Goal: Task Accomplishment & Management: Use online tool/utility

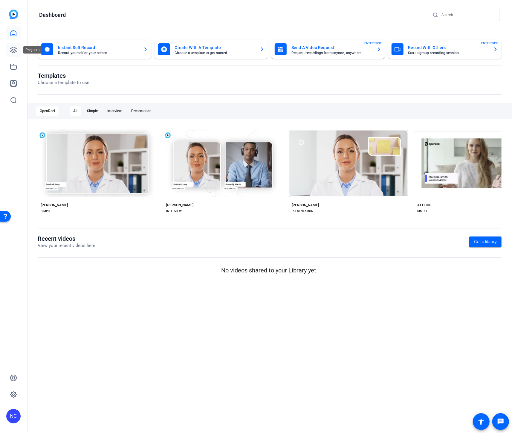
click at [15, 52] on icon at bounding box center [13, 50] width 6 height 6
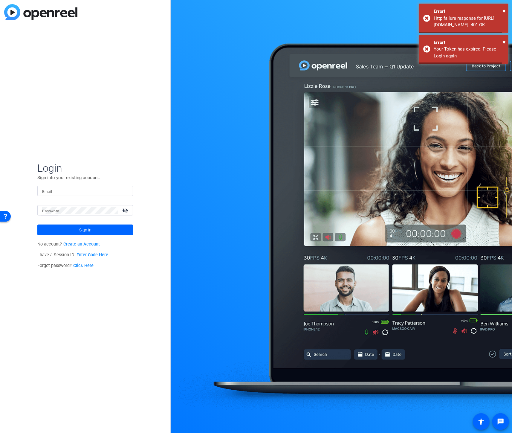
type input "nate@myproxypass.com"
click at [124, 118] on div "Login Sign into your existing account. Email nate@myproxypass.com Password visi…" at bounding box center [85, 216] width 171 height 433
click at [106, 234] on span at bounding box center [85, 230] width 96 height 14
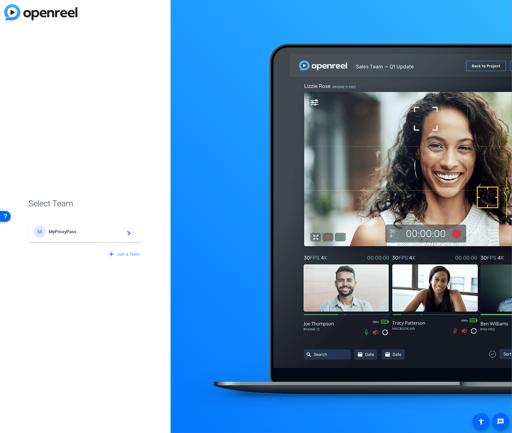
click at [97, 229] on span "MyProxyPass" at bounding box center [86, 231] width 75 height 5
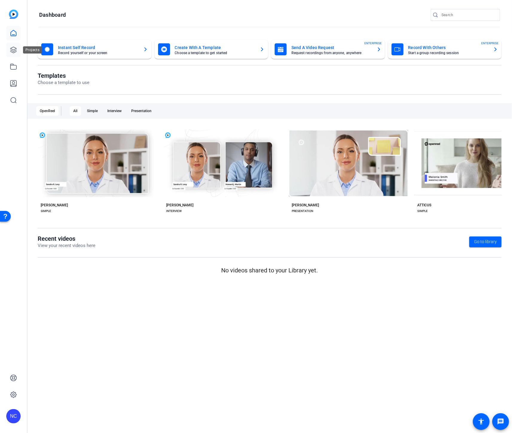
click at [15, 48] on icon at bounding box center [13, 49] width 7 height 7
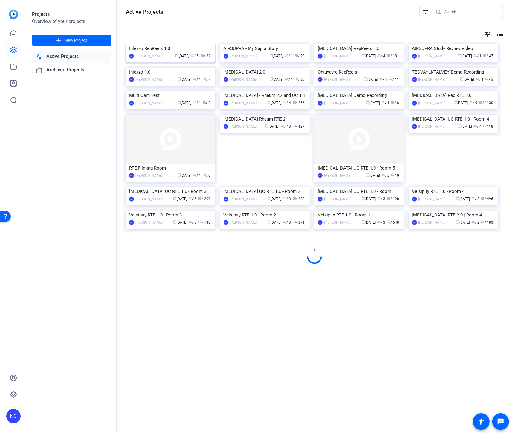
click at [146, 44] on img at bounding box center [170, 44] width 89 height 0
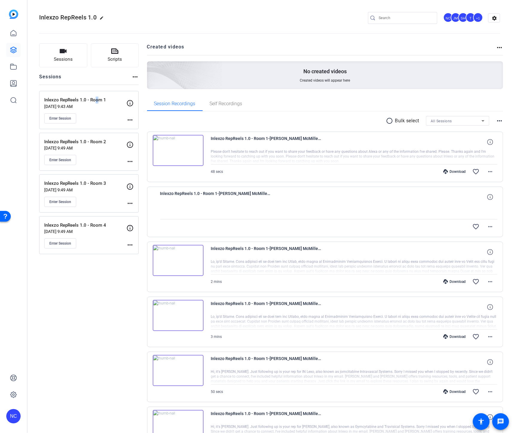
click at [94, 99] on p "Inlexzo RepReels 1.0 - Room 1" at bounding box center [85, 100] width 82 height 7
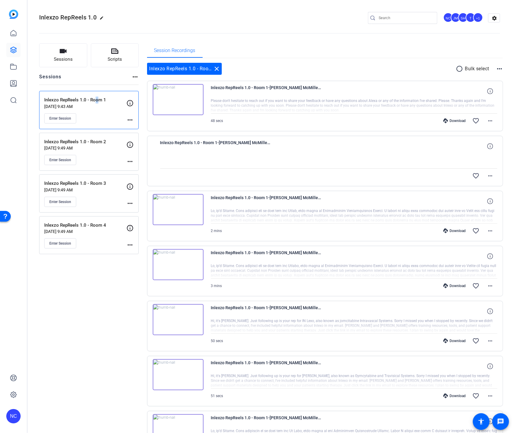
click at [132, 120] on mat-icon "more_horiz" at bounding box center [130, 119] width 7 height 7
click at [138, 126] on span "Edit Session" at bounding box center [144, 128] width 27 height 7
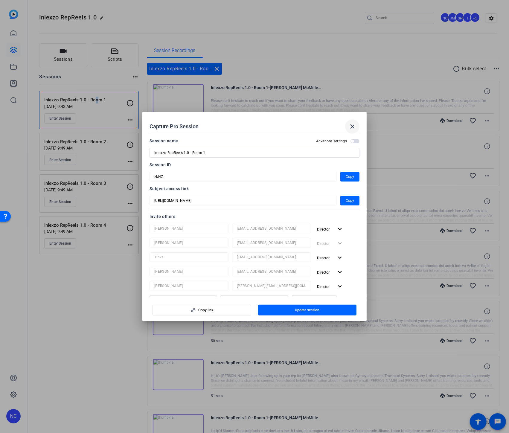
click at [351, 123] on span at bounding box center [352, 126] width 14 height 14
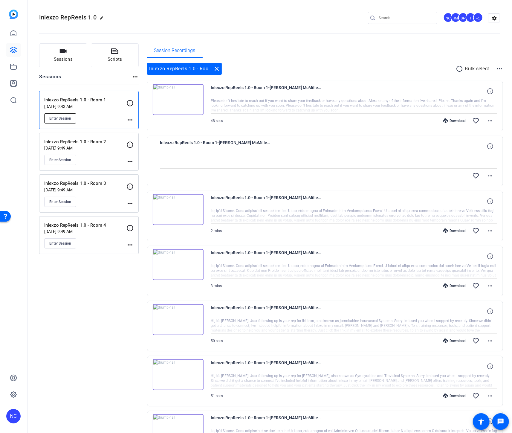
click at [59, 116] on span "Enter Session" at bounding box center [60, 118] width 22 height 5
click at [219, 70] on mat-icon "close" at bounding box center [217, 68] width 7 height 7
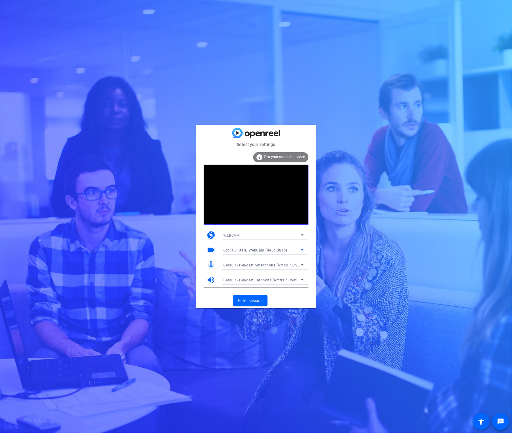
click at [299, 251] on icon at bounding box center [302, 249] width 7 height 7
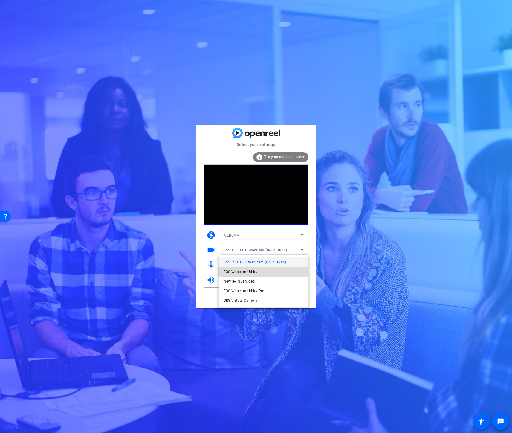
click at [271, 270] on mat-option "EOS Webcam Utility" at bounding box center [264, 272] width 90 height 10
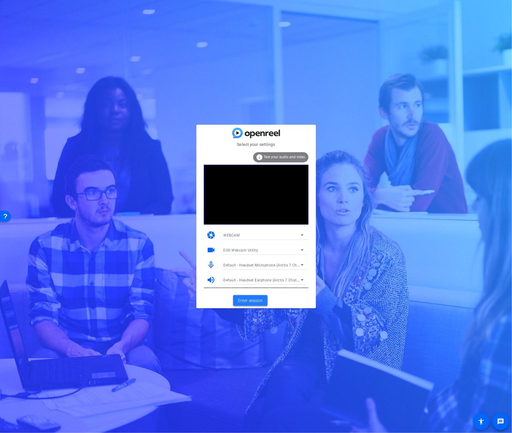
click at [256, 300] on span "Enter session" at bounding box center [250, 301] width 25 height 6
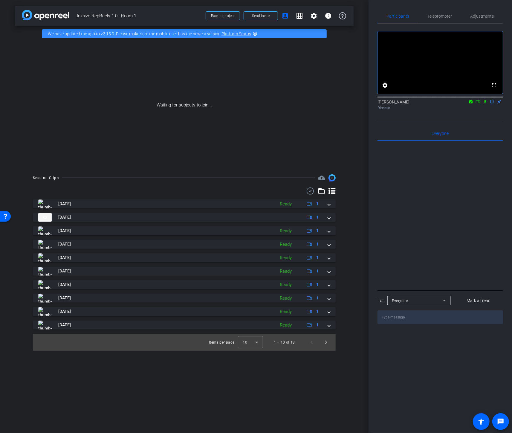
click at [485, 104] on icon at bounding box center [485, 102] width 5 height 4
click at [479, 104] on icon at bounding box center [478, 102] width 5 height 4
click at [447, 12] on span "Teleprompter" at bounding box center [440, 16] width 25 height 14
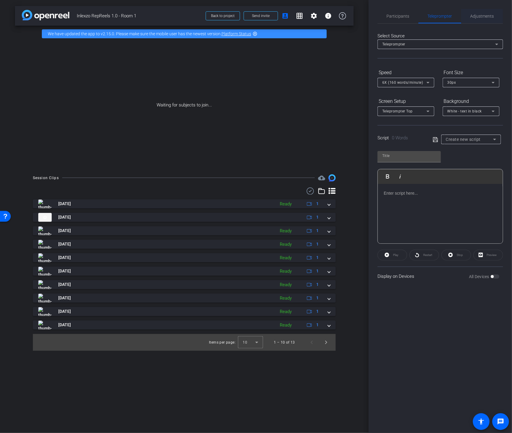
click at [474, 16] on span "Adjustments" at bounding box center [483, 16] width 24 height 4
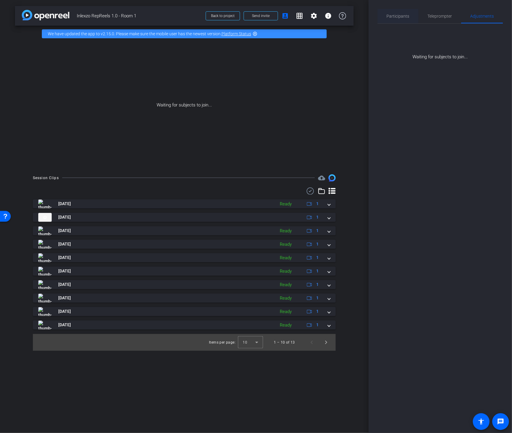
click at [385, 16] on div "Participants" at bounding box center [398, 16] width 41 height 14
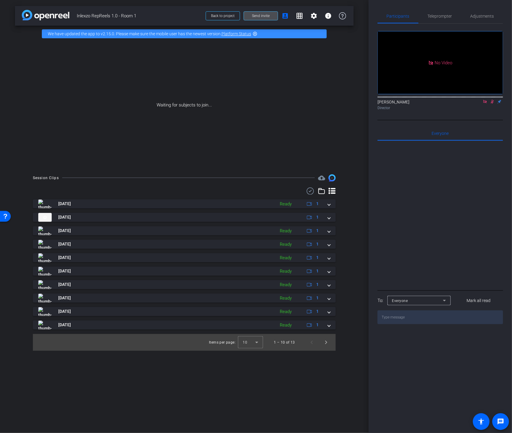
click at [268, 13] on button "Send invite" at bounding box center [261, 15] width 34 height 9
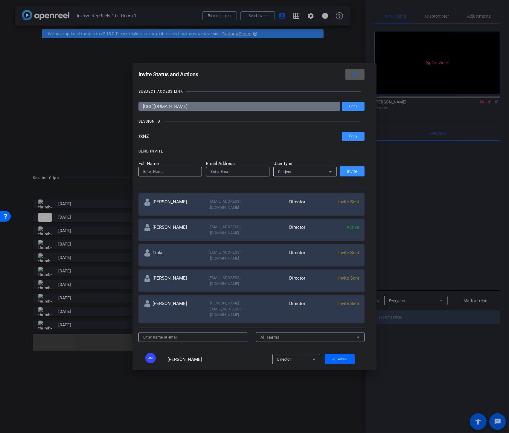
click at [353, 76] on mat-icon "close" at bounding box center [353, 74] width 7 height 7
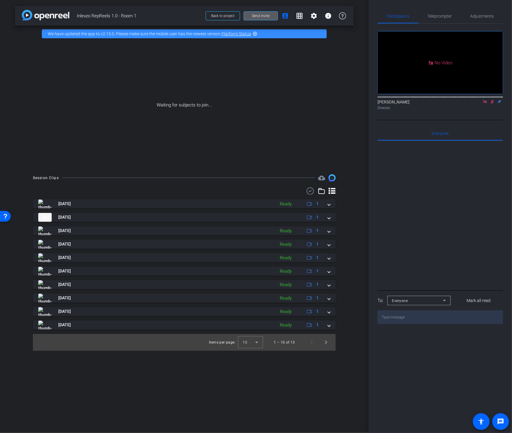
click at [483, 100] on icon at bounding box center [485, 102] width 5 height 4
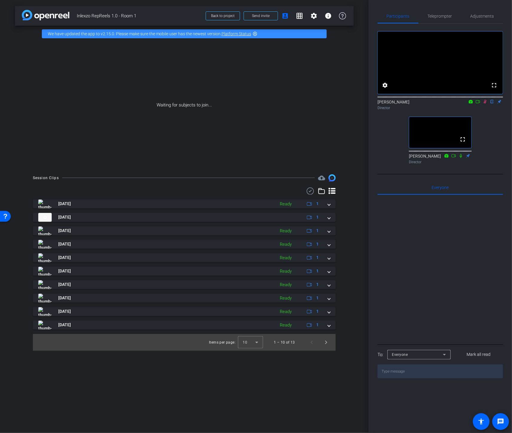
click at [485, 104] on mat-icon at bounding box center [485, 101] width 7 height 5
click at [440, 14] on span "Teleprompter" at bounding box center [440, 16] width 25 height 4
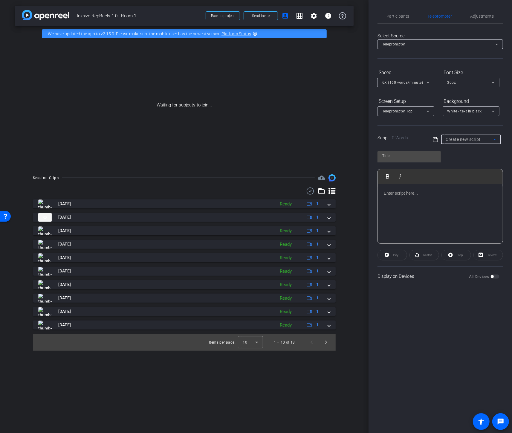
click at [460, 141] on div "Create new script" at bounding box center [469, 139] width 47 height 7
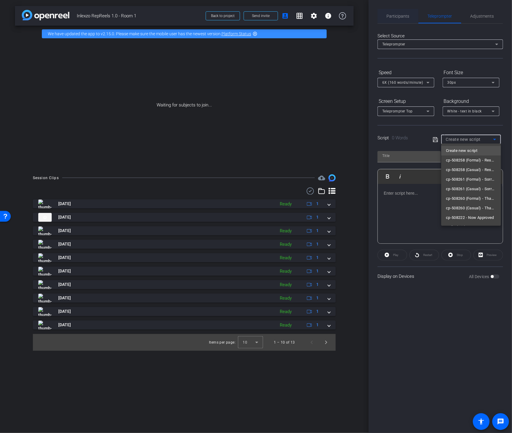
click at [393, 15] on div at bounding box center [256, 216] width 512 height 433
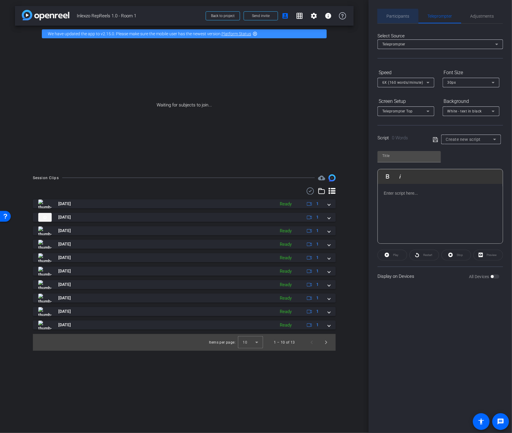
click at [395, 18] on span "Participants" at bounding box center [398, 16] width 23 height 4
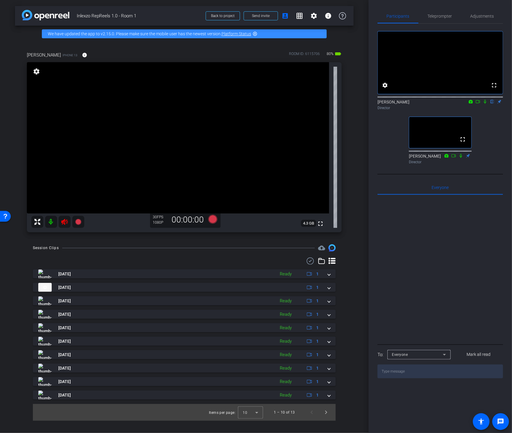
click at [65, 225] on icon at bounding box center [64, 221] width 7 height 7
click at [486, 16] on span "Adjustments" at bounding box center [483, 16] width 24 height 4
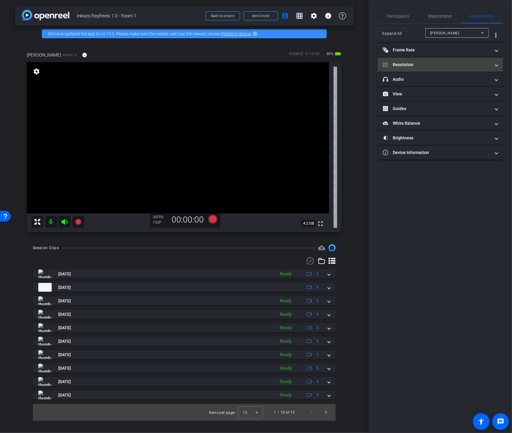
click at [444, 63] on mat-panel-title "Resolution" at bounding box center [437, 65] width 108 height 6
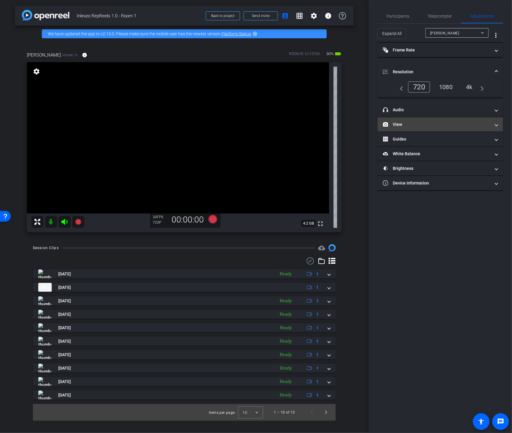
click at [406, 129] on mat-expansion-panel-header "View" at bounding box center [441, 124] width 126 height 14
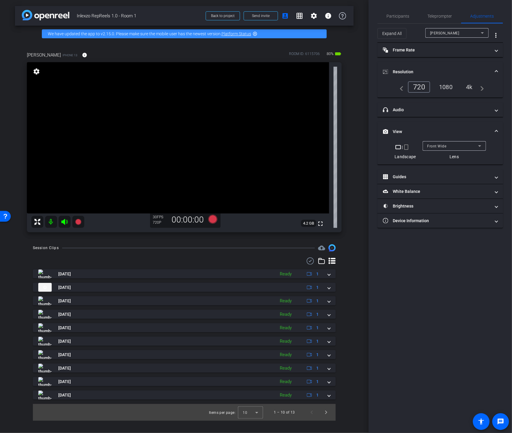
click at [407, 147] on mat-icon "crop_portrait" at bounding box center [406, 147] width 7 height 7
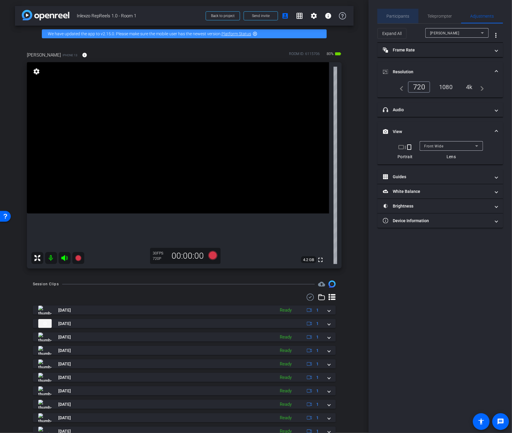
click at [400, 14] on span "Participants" at bounding box center [398, 16] width 23 height 4
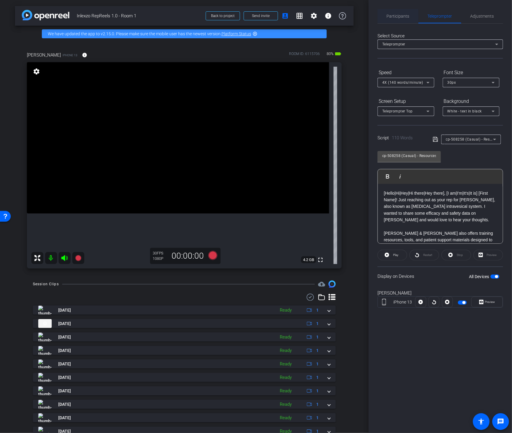
click at [409, 18] on span "Participants" at bounding box center [398, 16] width 23 height 14
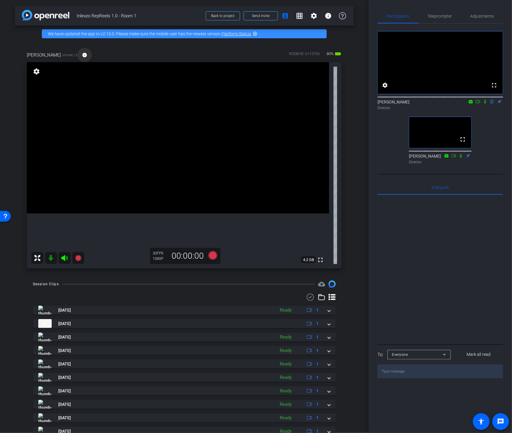
click at [82, 53] on mat-icon "info" at bounding box center [84, 54] width 5 height 5
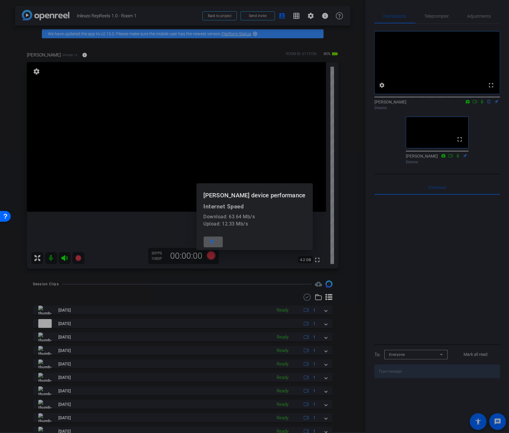
click at [216, 240] on mat-icon "close" at bounding box center [211, 241] width 7 height 7
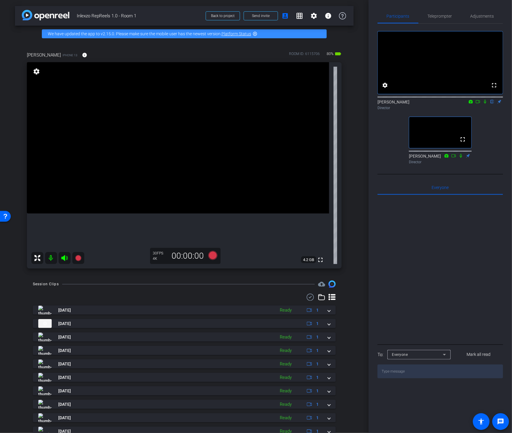
click at [485, 104] on icon at bounding box center [485, 102] width 5 height 4
click at [478, 104] on icon at bounding box center [478, 102] width 5 height 4
click at [472, 15] on span "Adjustments" at bounding box center [483, 16] width 24 height 4
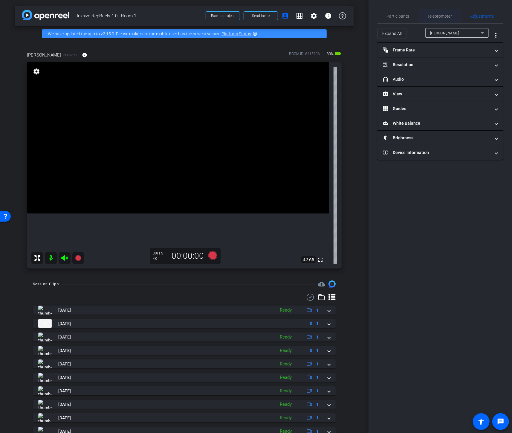
click at [430, 15] on span "Teleprompter" at bounding box center [440, 16] width 25 height 4
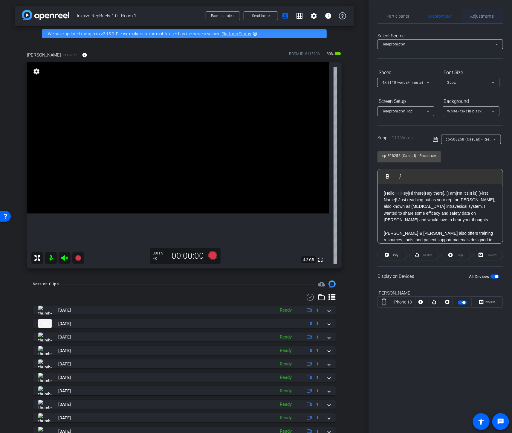
click at [480, 16] on span "Adjustments" at bounding box center [483, 16] width 24 height 4
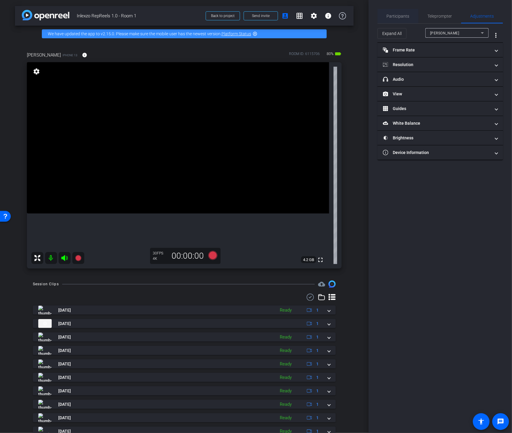
click at [402, 18] on span "Participants" at bounding box center [398, 16] width 23 height 14
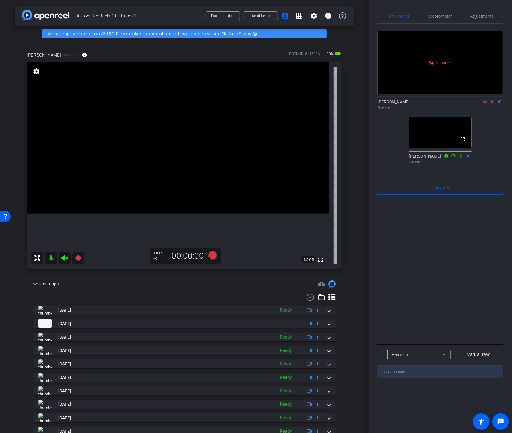
click at [492, 100] on icon at bounding box center [492, 102] width 5 height 4
click at [488, 100] on icon at bounding box center [485, 102] width 5 height 4
click at [470, 19] on div "Adjustments" at bounding box center [483, 16] width 42 height 14
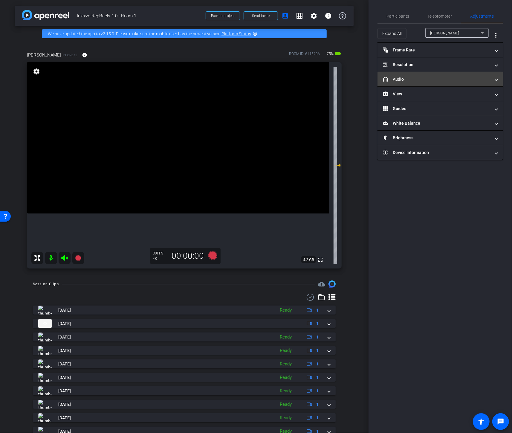
click at [417, 78] on mat-panel-title "headphone icon Audio" at bounding box center [437, 79] width 108 height 6
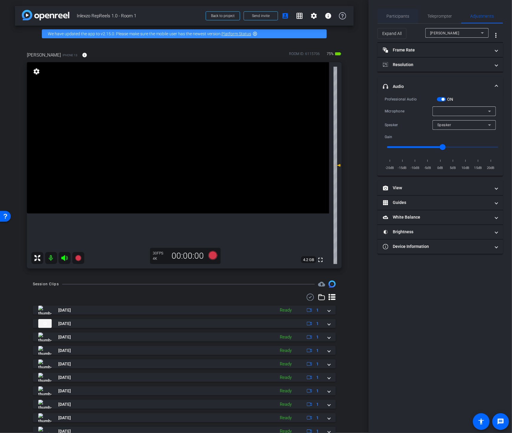
click at [401, 14] on span "Participants" at bounding box center [398, 16] width 23 height 4
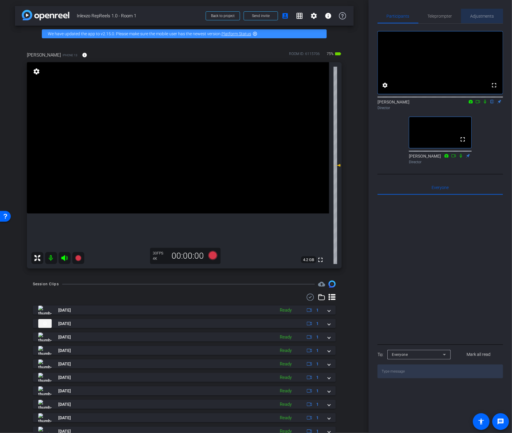
click at [475, 16] on span "Adjustments" at bounding box center [483, 16] width 24 height 4
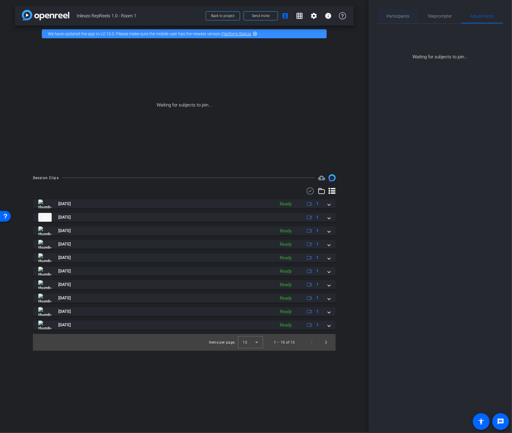
click at [396, 12] on span "Participants" at bounding box center [398, 16] width 23 height 14
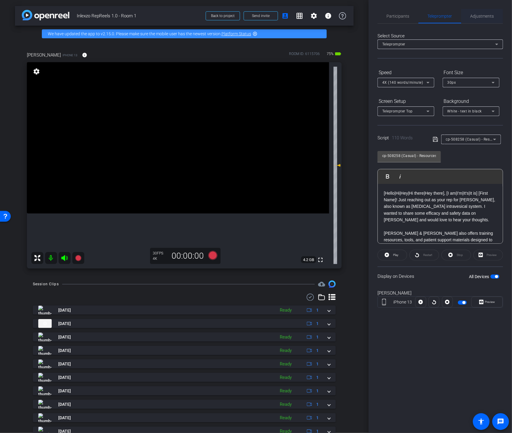
click at [481, 18] on span "Adjustments" at bounding box center [483, 16] width 24 height 14
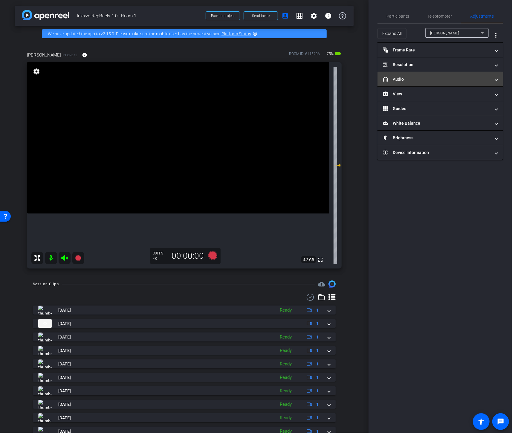
click at [412, 79] on mat-panel-title "headphone icon Audio" at bounding box center [437, 79] width 108 height 6
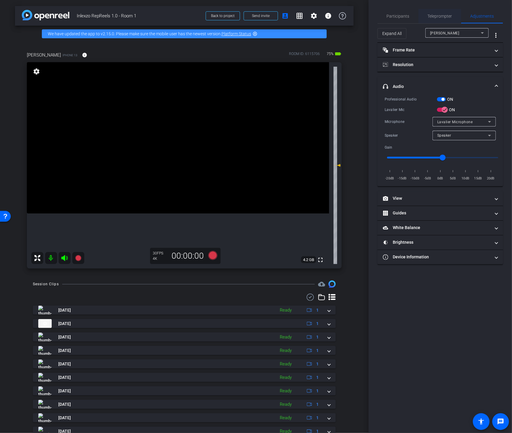
click at [430, 20] on span "Teleprompter" at bounding box center [440, 16] width 25 height 14
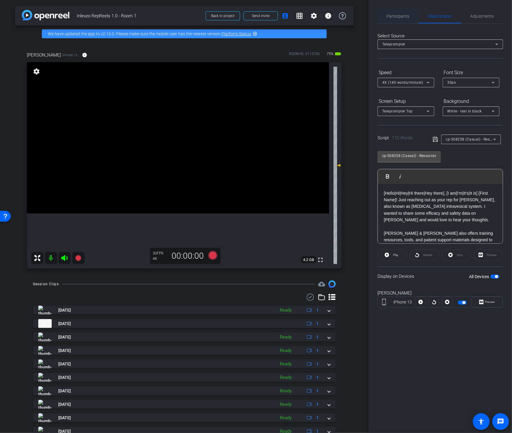
click at [406, 18] on span "Participants" at bounding box center [398, 16] width 23 height 4
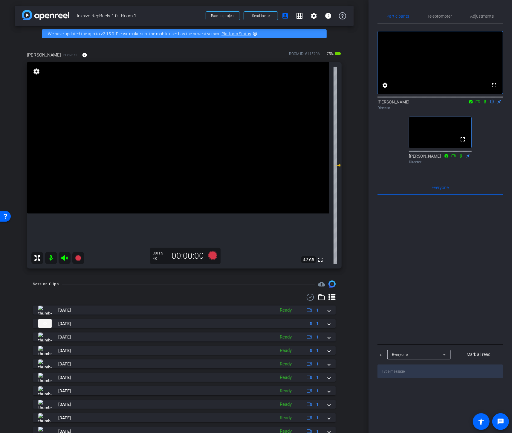
click at [485, 104] on icon at bounding box center [485, 102] width 5 height 4
click at [479, 104] on icon at bounding box center [478, 102] width 5 height 4
drag, startPoint x: 443, startPoint y: 20, endPoint x: 438, endPoint y: 99, distance: 79.1
click at [443, 20] on span "Teleprompter" at bounding box center [440, 16] width 25 height 14
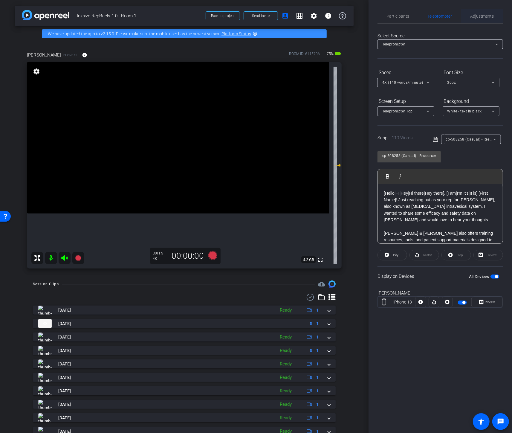
click at [491, 20] on span "Adjustments" at bounding box center [483, 16] width 24 height 14
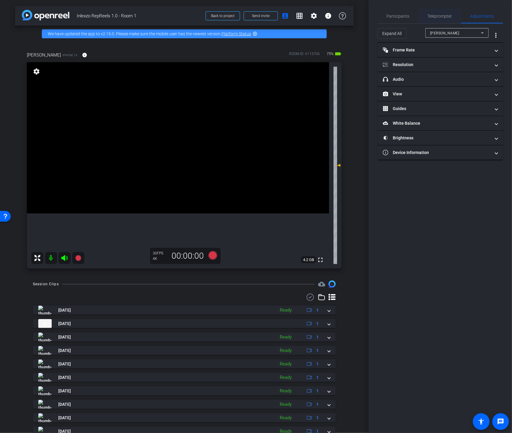
click at [441, 16] on span "Teleprompter" at bounding box center [440, 16] width 25 height 4
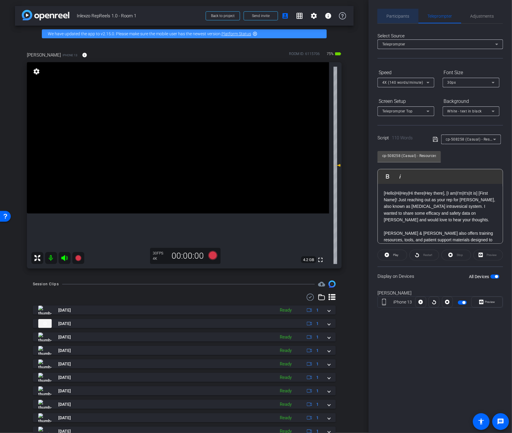
click at [404, 17] on span "Participants" at bounding box center [398, 16] width 23 height 4
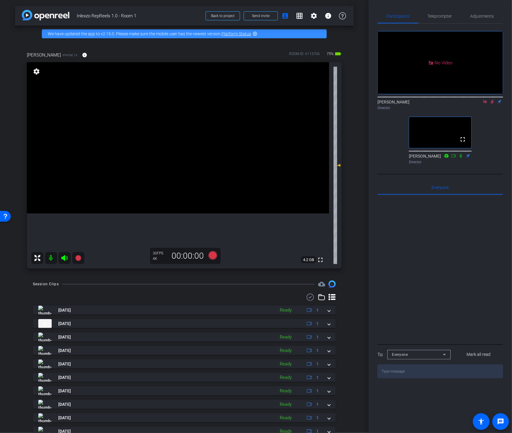
click at [492, 100] on icon at bounding box center [492, 102] width 5 height 4
click at [483, 100] on icon at bounding box center [485, 102] width 5 height 4
click at [442, 13] on span "Teleprompter" at bounding box center [440, 16] width 25 height 14
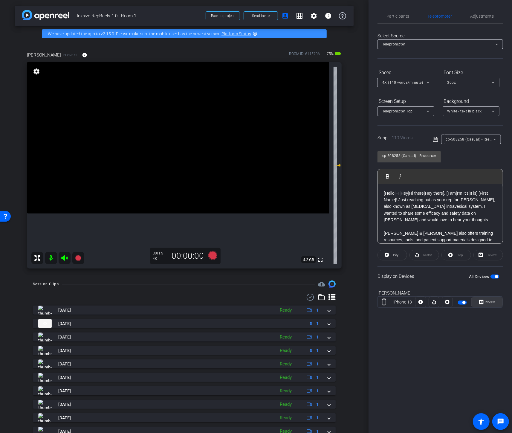
click at [493, 300] on span "Preview" at bounding box center [490, 301] width 10 height 3
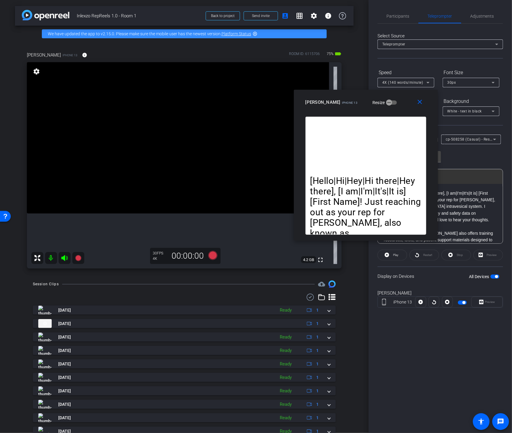
drag, startPoint x: 289, startPoint y: 144, endPoint x: 400, endPoint y: 93, distance: 121.9
click at [400, 93] on div "close Meri Mannia iPhone 13 Resize" at bounding box center [366, 103] width 144 height 27
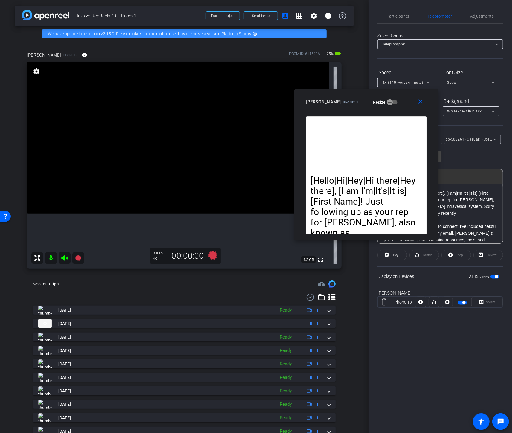
type input "cp-508258 (Casual) - Resources to Share"
click at [421, 104] on mat-icon "close" at bounding box center [420, 101] width 7 height 7
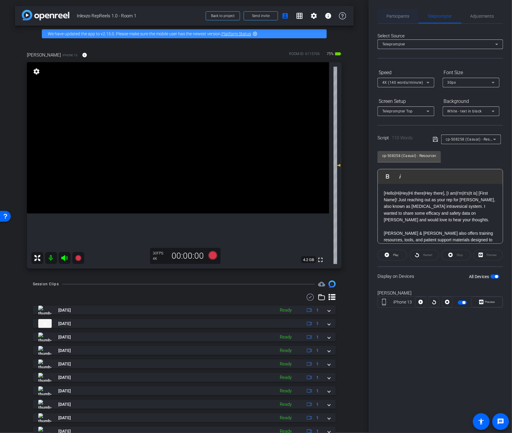
click at [400, 14] on span "Participants" at bounding box center [398, 16] width 23 height 4
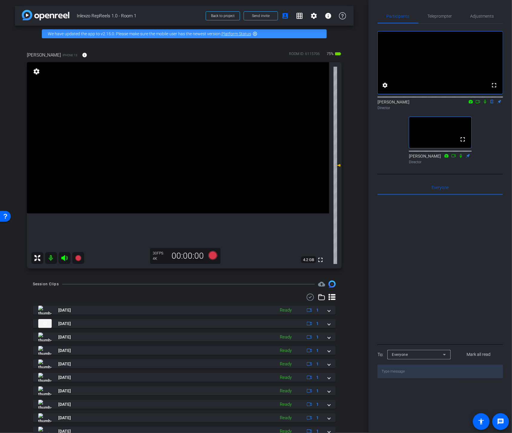
click at [486, 104] on icon at bounding box center [485, 102] width 5 height 4
click at [480, 103] on icon at bounding box center [478, 101] width 4 height 3
click at [438, 18] on span "Teleprompter" at bounding box center [440, 16] width 25 height 4
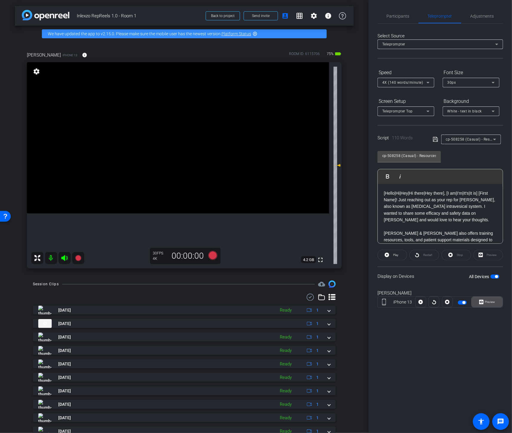
click at [485, 301] on span "Preview" at bounding box center [490, 302] width 12 height 8
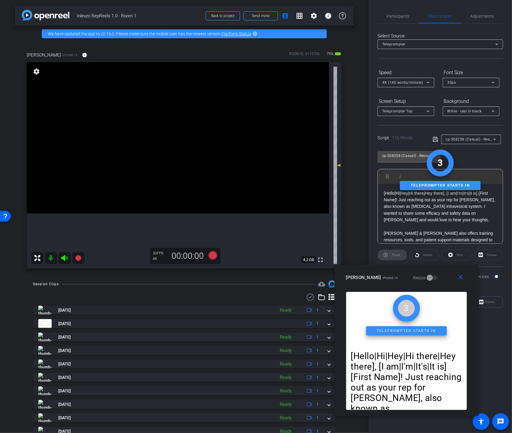
drag, startPoint x: 282, startPoint y: 150, endPoint x: 432, endPoint y: 274, distance: 194.9
click at [432, 274] on div "Meri Mannia iPhone 13 Resize" at bounding box center [408, 277] width 125 height 11
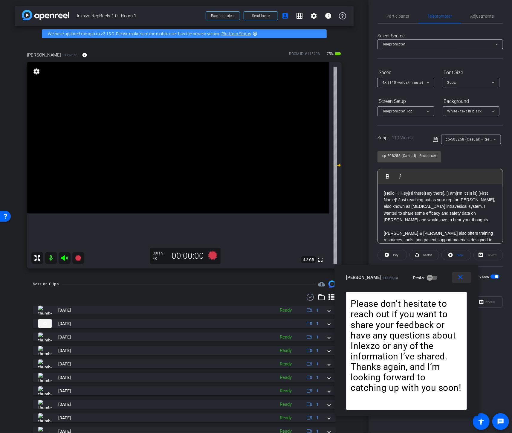
click at [461, 278] on mat-icon "close" at bounding box center [460, 277] width 7 height 7
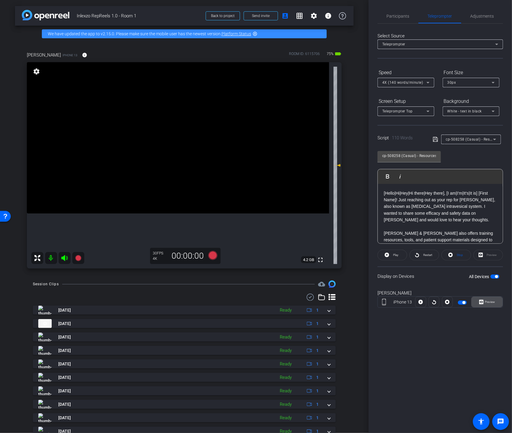
click at [484, 300] on span "Preview" at bounding box center [490, 302] width 12 height 8
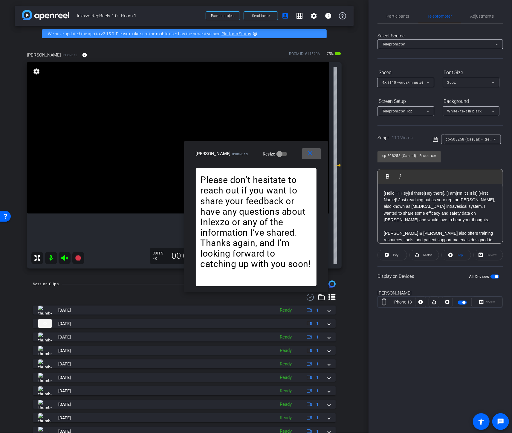
click at [316, 157] on span at bounding box center [311, 154] width 19 height 14
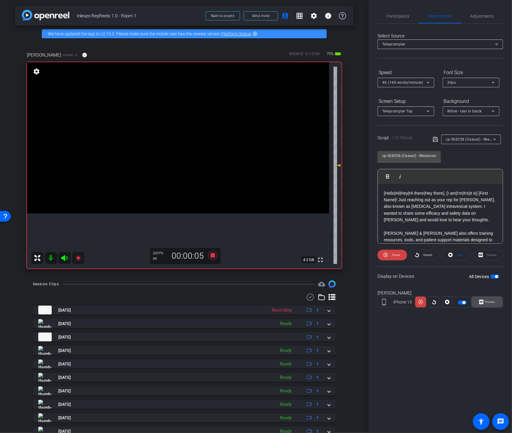
click at [498, 299] on span at bounding box center [487, 302] width 31 height 14
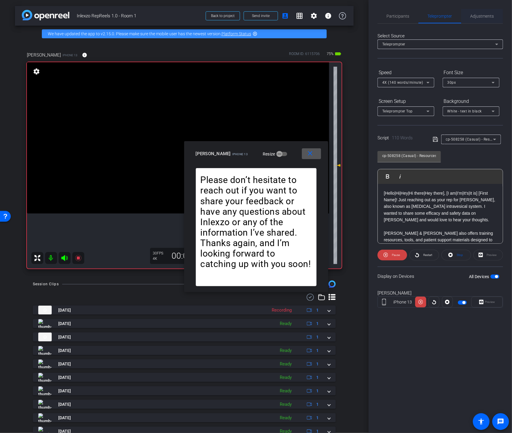
click at [473, 19] on span "Adjustments" at bounding box center [483, 16] width 24 height 14
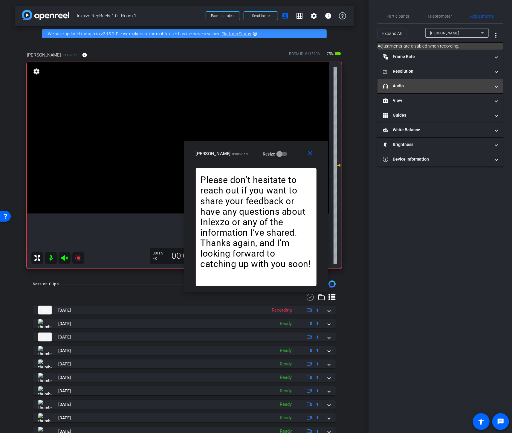
click at [406, 86] on mat-panel-title "headphone icon Audio" at bounding box center [437, 86] width 108 height 6
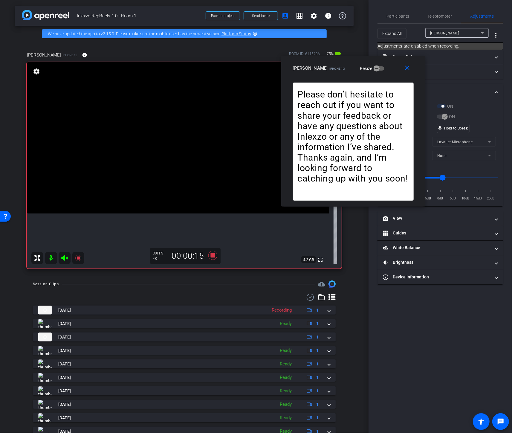
drag, startPoint x: 313, startPoint y: 141, endPoint x: 385, endPoint y: 65, distance: 105.0
click at [385, 65] on div "Meri Mannia iPhone 13 Resize" at bounding box center [355, 68] width 125 height 11
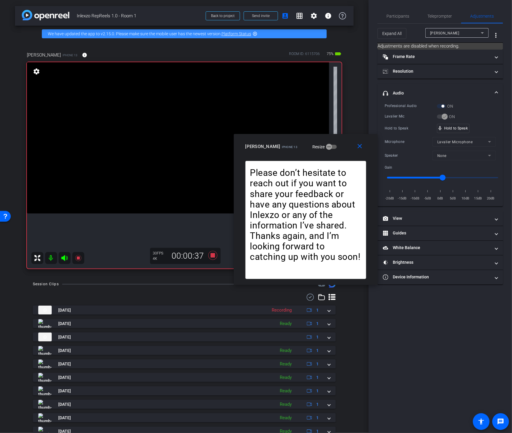
drag, startPoint x: 390, startPoint y: 74, endPoint x: 340, endPoint y: 161, distance: 99.9
click at [340, 161] on div "close Meri Mannia iPhone 13 Resize" at bounding box center [306, 147] width 144 height 27
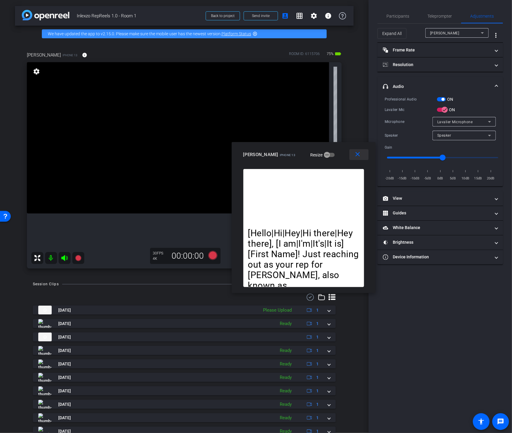
click at [355, 154] on mat-icon "close" at bounding box center [357, 154] width 7 height 7
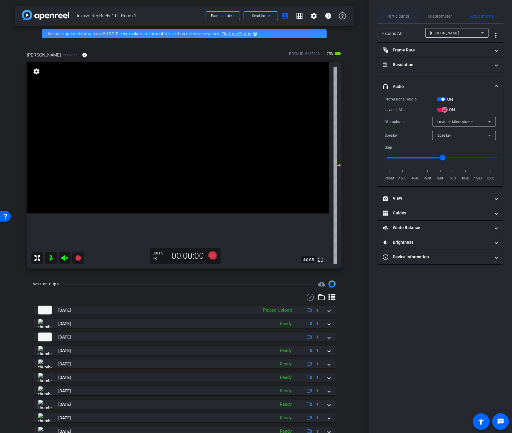
drag, startPoint x: 390, startPoint y: 19, endPoint x: 398, endPoint y: 19, distance: 7.8
click at [390, 19] on span "Participants" at bounding box center [398, 16] width 23 height 14
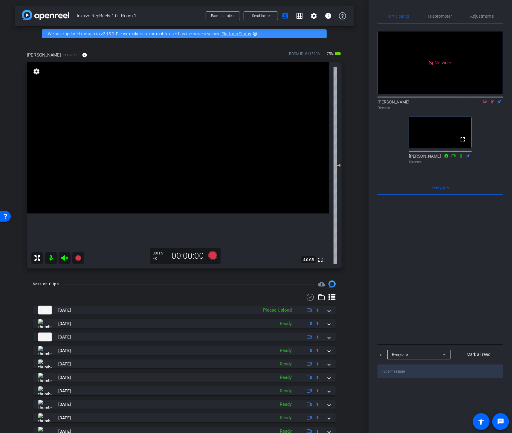
click at [492, 100] on icon at bounding box center [492, 102] width 5 height 4
click at [486, 100] on icon at bounding box center [485, 102] width 5 height 4
click at [485, 104] on icon at bounding box center [485, 102] width 5 height 4
click at [476, 104] on icon at bounding box center [478, 102] width 5 height 4
drag, startPoint x: 438, startPoint y: 13, endPoint x: 442, endPoint y: 28, distance: 15.0
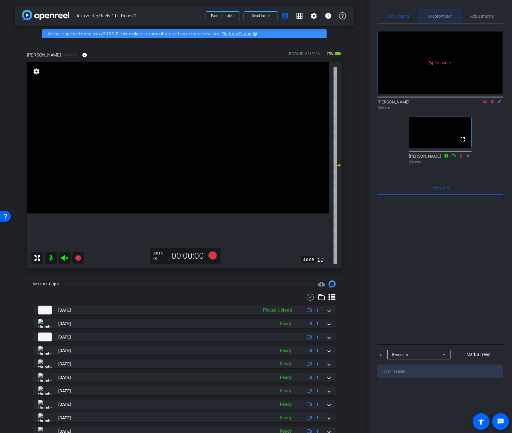
click at [438, 14] on span "Teleprompter" at bounding box center [440, 16] width 25 height 4
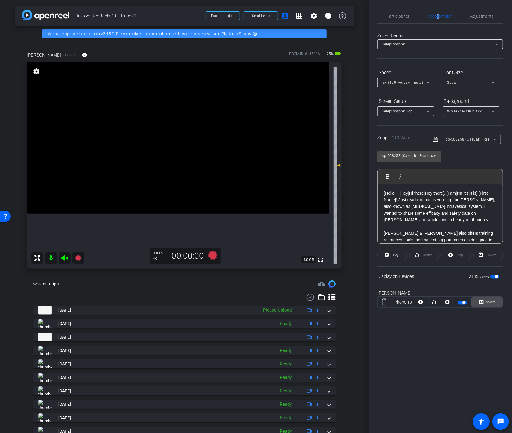
click at [483, 300] on icon at bounding box center [481, 302] width 4 height 4
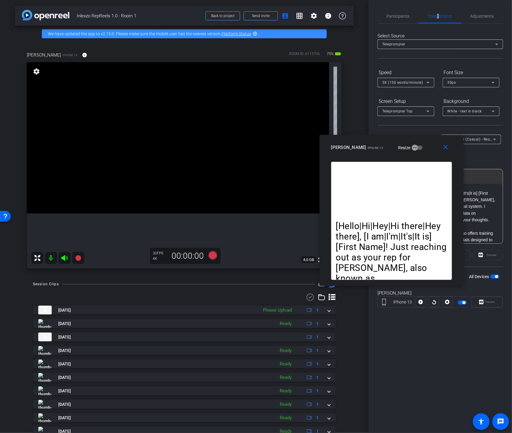
drag, startPoint x: 298, startPoint y: 147, endPoint x: 428, endPoint y: 139, distance: 129.8
click at [428, 139] on div "close Meri Mannia iPhone 13 Resize" at bounding box center [392, 148] width 144 height 27
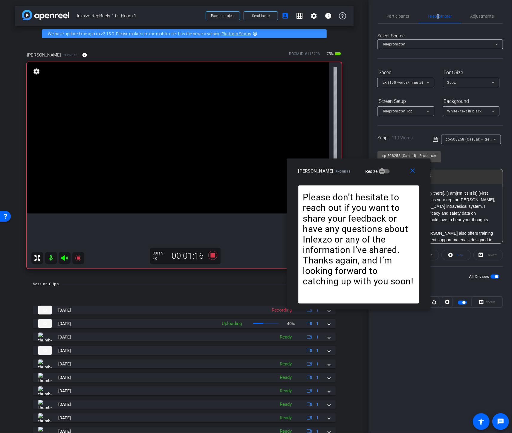
drag, startPoint x: 427, startPoint y: 142, endPoint x: 363, endPoint y: 148, distance: 64.9
click at [363, 176] on div "Meri Mannia iPhone 13 Resize" at bounding box center [361, 171] width 125 height 11
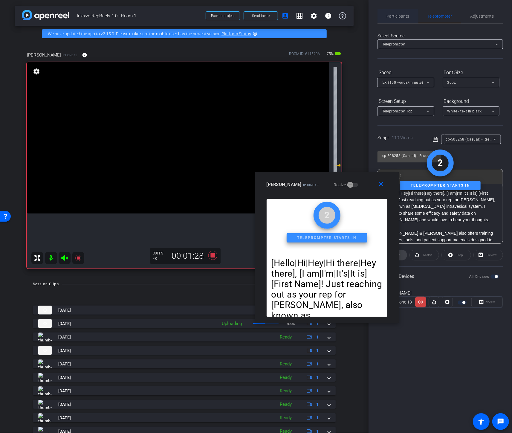
click at [400, 18] on span "Participants" at bounding box center [398, 16] width 23 height 4
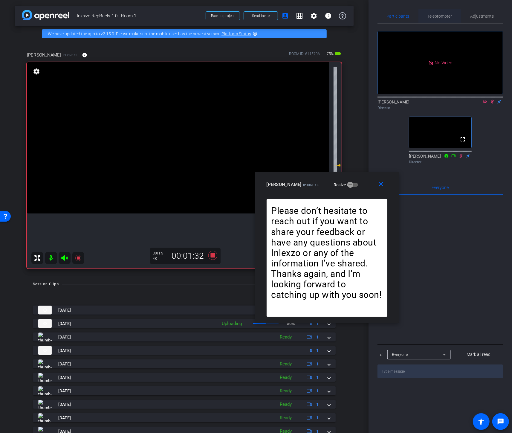
click at [432, 17] on span "Teleprompter" at bounding box center [440, 16] width 25 height 4
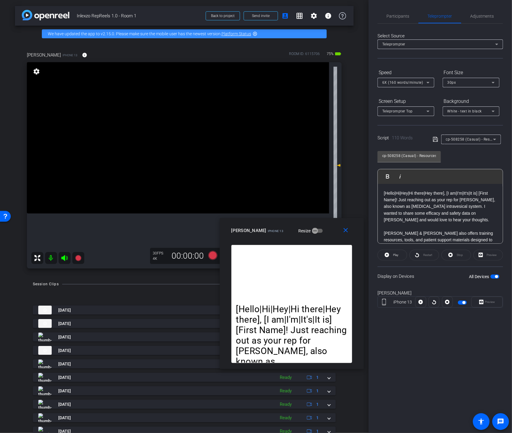
drag, startPoint x: 360, startPoint y: 184, endPoint x: 331, endPoint y: 225, distance: 49.8
click at [327, 229] on div "Meri Mannia iPhone 13 Resize" at bounding box center [294, 230] width 125 height 11
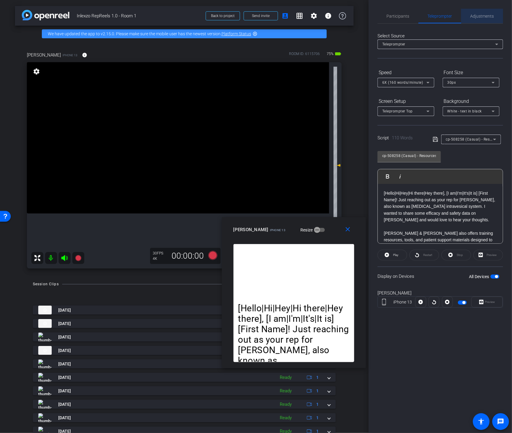
click at [482, 14] on span "Adjustments" at bounding box center [483, 16] width 24 height 4
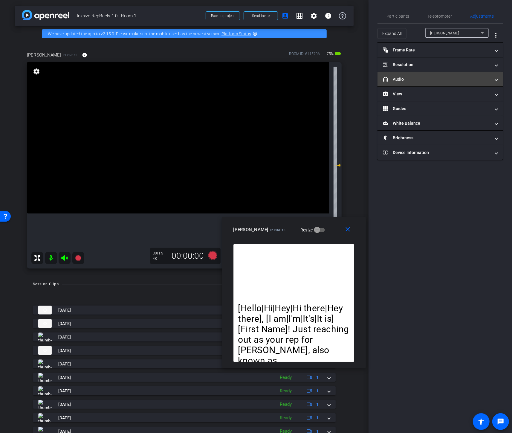
click at [408, 76] on mat-panel-title "headphone icon Audio" at bounding box center [437, 79] width 108 height 6
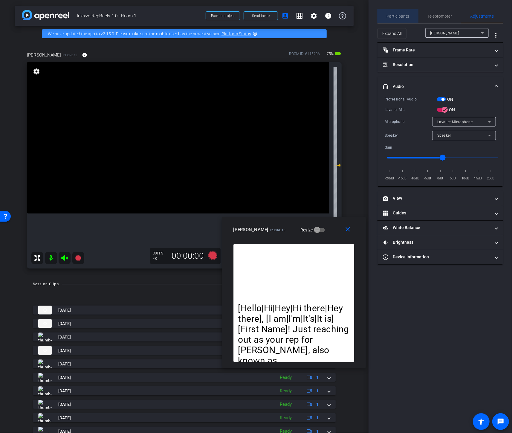
click at [404, 14] on span "Participants" at bounding box center [398, 16] width 23 height 4
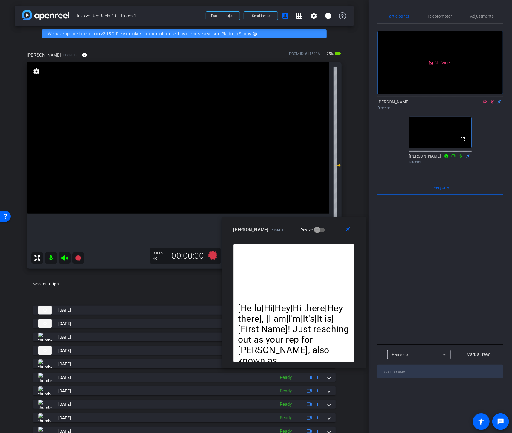
click at [491, 100] on icon at bounding box center [492, 102] width 5 height 4
click at [486, 100] on icon at bounding box center [485, 102] width 5 height 4
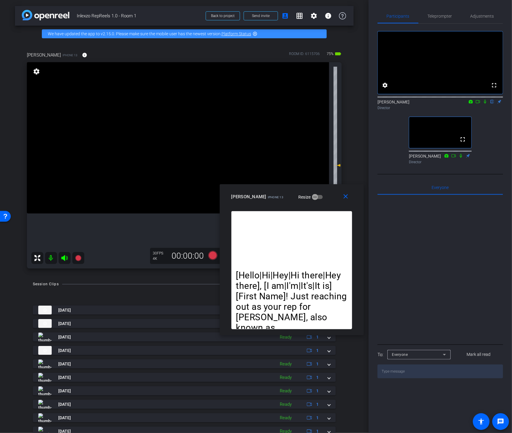
drag, startPoint x: 323, startPoint y: 223, endPoint x: 321, endPoint y: 186, distance: 36.9
click at [321, 186] on div "close Meri Mannia iPhone 13 Resize" at bounding box center [292, 197] width 144 height 27
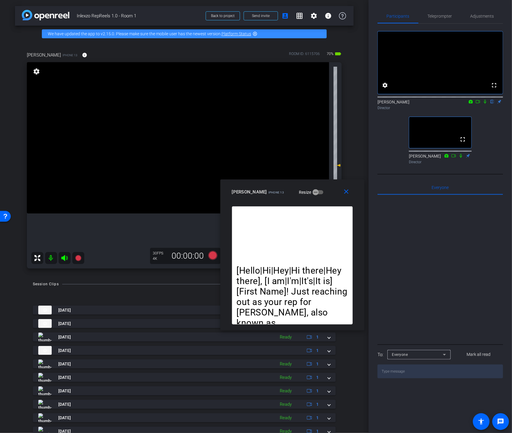
click at [485, 104] on icon at bounding box center [485, 102] width 2 height 4
click at [478, 104] on icon at bounding box center [478, 102] width 5 height 4
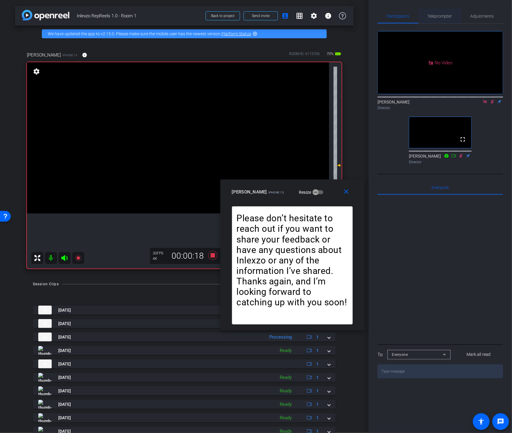
click at [440, 15] on span "Teleprompter" at bounding box center [440, 16] width 25 height 4
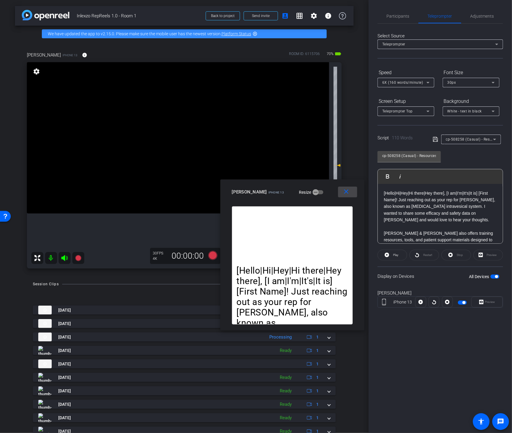
click at [351, 191] on span at bounding box center [347, 192] width 19 height 14
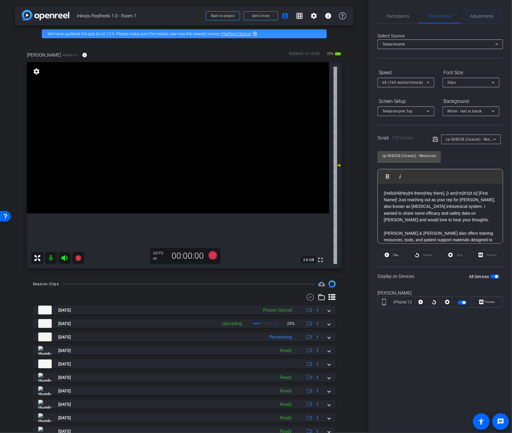
click at [487, 23] on span "Adjustments" at bounding box center [483, 16] width 24 height 14
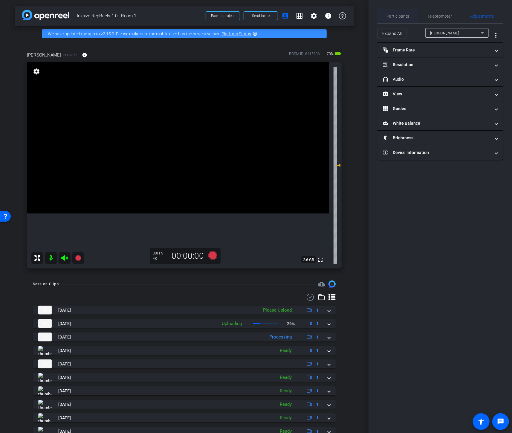
click at [399, 18] on span "Participants" at bounding box center [398, 16] width 23 height 4
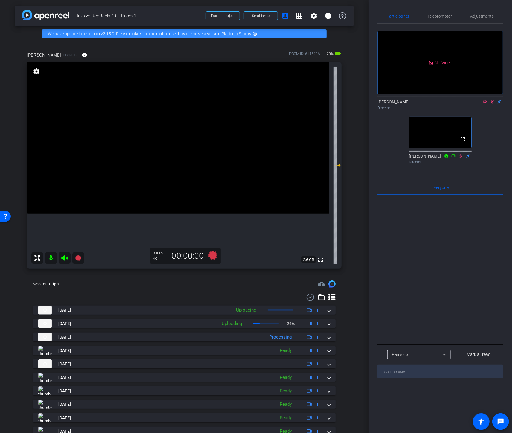
click at [493, 100] on icon at bounding box center [492, 102] width 3 height 4
click at [486, 100] on icon at bounding box center [485, 101] width 3 height 3
click at [485, 104] on icon at bounding box center [485, 102] width 2 height 4
click at [478, 104] on mat-icon at bounding box center [478, 101] width 7 height 5
click at [436, 19] on span "Teleprompter" at bounding box center [440, 16] width 25 height 14
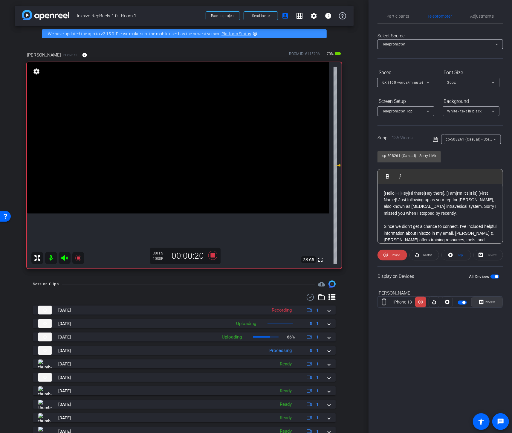
click at [495, 303] on span "Preview" at bounding box center [490, 302] width 12 height 8
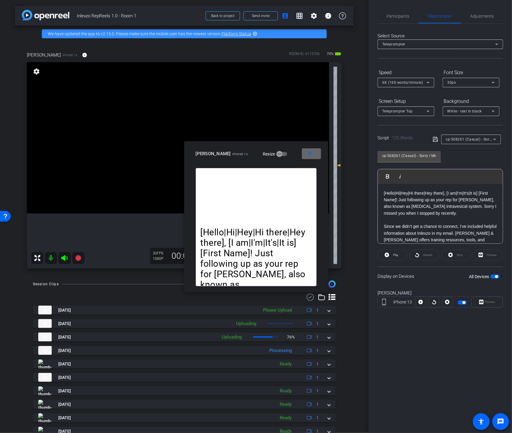
click at [308, 159] on span at bounding box center [311, 154] width 19 height 14
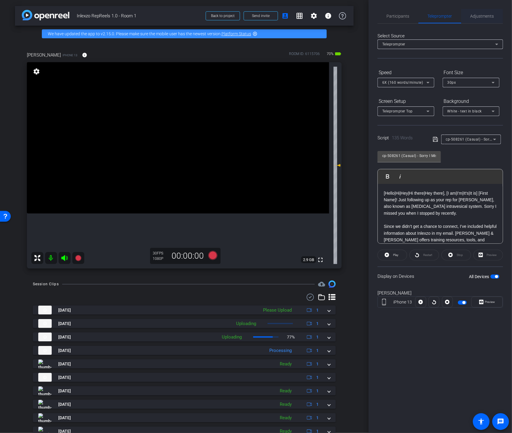
click at [478, 14] on span "Adjustments" at bounding box center [483, 16] width 24 height 4
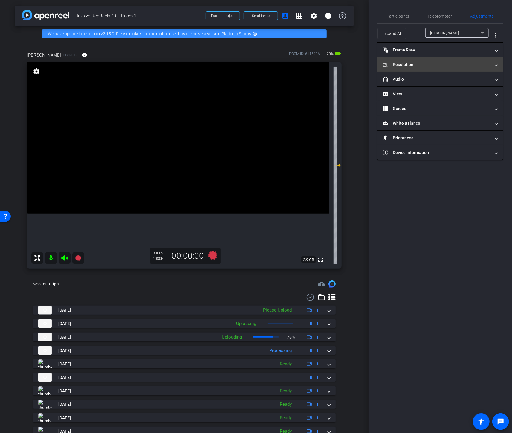
click at [406, 63] on mat-panel-title "Resolution" at bounding box center [437, 65] width 108 height 6
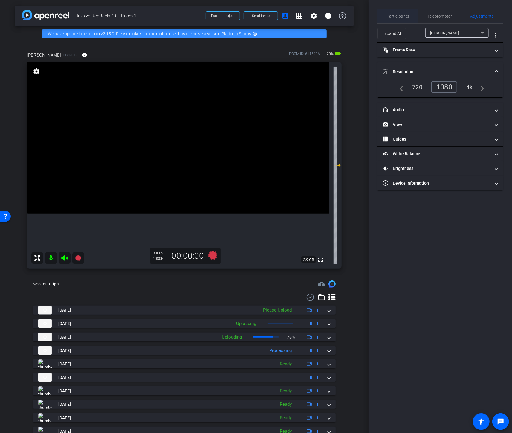
click at [410, 19] on div "Participants" at bounding box center [398, 16] width 41 height 14
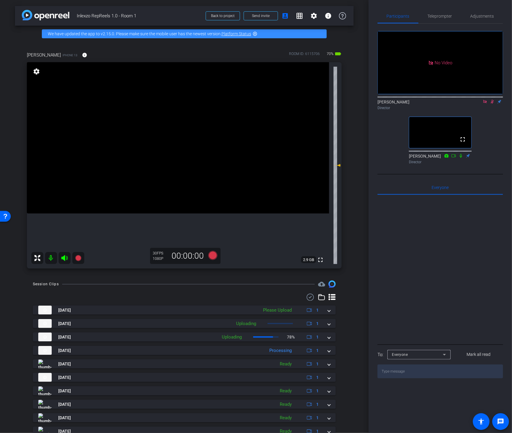
click at [493, 100] on icon at bounding box center [492, 102] width 3 height 4
click at [485, 100] on icon at bounding box center [485, 102] width 5 height 4
click at [484, 104] on icon at bounding box center [485, 102] width 5 height 4
click at [480, 104] on icon at bounding box center [478, 102] width 5 height 4
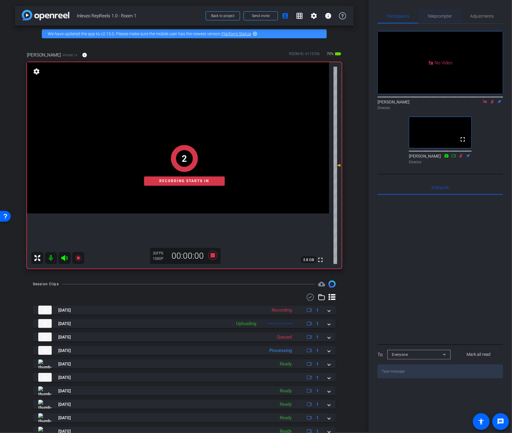
click at [439, 20] on span "Teleprompter" at bounding box center [440, 16] width 25 height 14
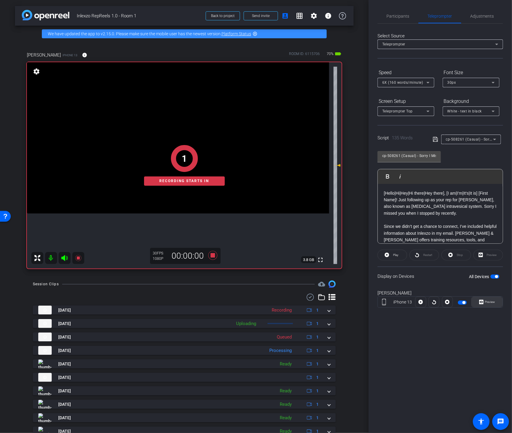
click at [486, 301] on span "Preview" at bounding box center [490, 301] width 10 height 3
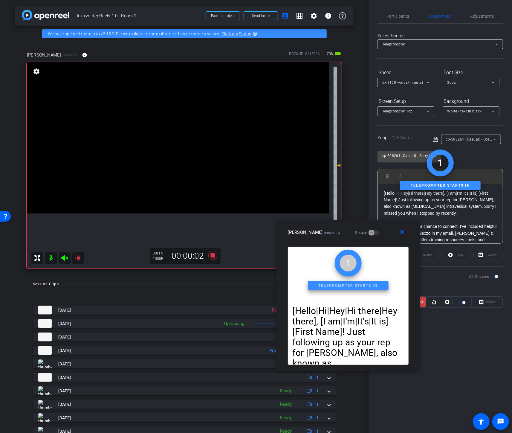
drag, startPoint x: 292, startPoint y: 150, endPoint x: 387, endPoint y: 232, distance: 125.5
click at [387, 232] on div "Meri Mannia iPhone 13 Resize" at bounding box center [350, 232] width 125 height 11
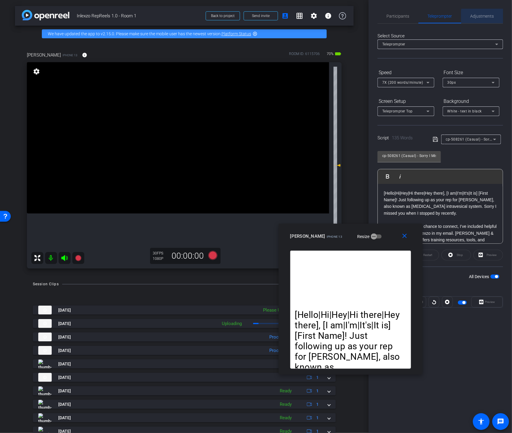
click at [488, 16] on span "Adjustments" at bounding box center [483, 16] width 24 height 4
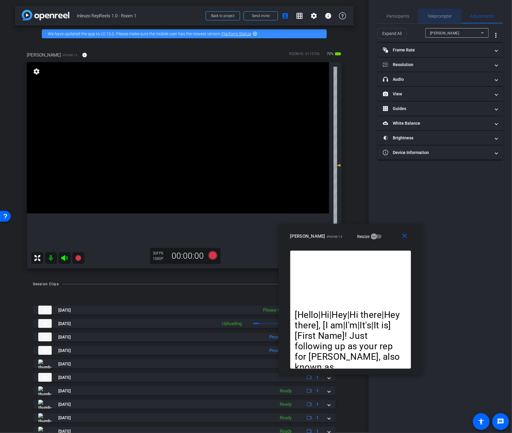
click at [429, 19] on span "Teleprompter" at bounding box center [440, 16] width 25 height 14
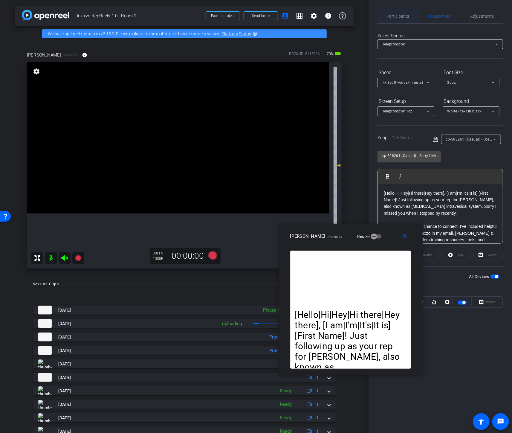
click at [395, 14] on span "Participants" at bounding box center [398, 16] width 23 height 4
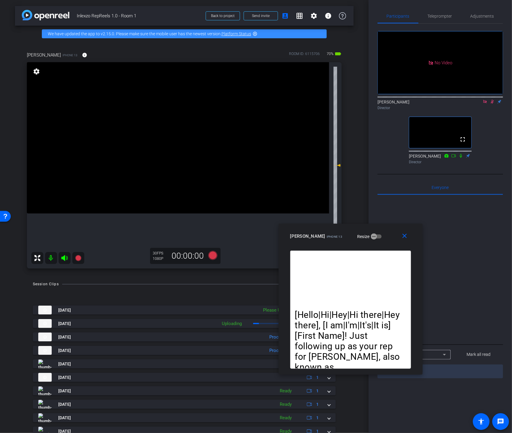
click at [491, 100] on icon at bounding box center [492, 102] width 5 height 4
click at [487, 100] on icon at bounding box center [485, 102] width 5 height 4
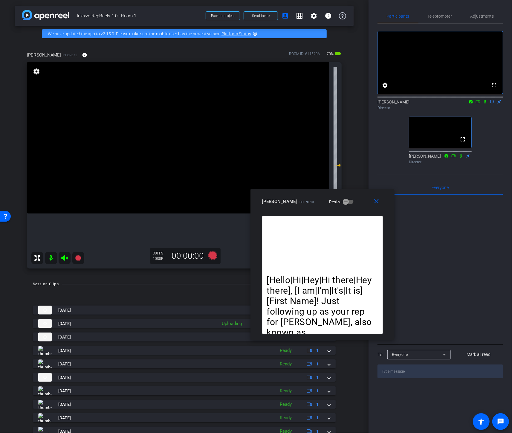
drag, startPoint x: 393, startPoint y: 231, endPoint x: 365, endPoint y: 196, distance: 44.7
click at [365, 196] on div "Meri Mannia iPhone 13 Resize" at bounding box center [324, 201] width 125 height 11
click at [484, 104] on icon at bounding box center [485, 102] width 5 height 4
click at [479, 104] on icon at bounding box center [478, 102] width 5 height 4
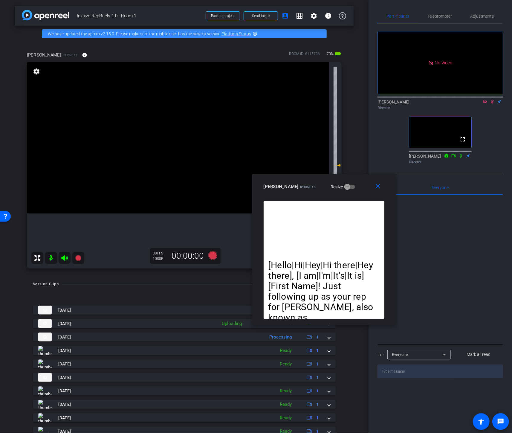
drag, startPoint x: 358, startPoint y: 203, endPoint x: 359, endPoint y: 188, distance: 15.0
click at [359, 188] on div "Meri Mannia iPhone 13 Resize" at bounding box center [326, 186] width 125 height 11
click at [491, 104] on icon at bounding box center [492, 102] width 5 height 4
click at [483, 104] on icon at bounding box center [485, 102] width 5 height 4
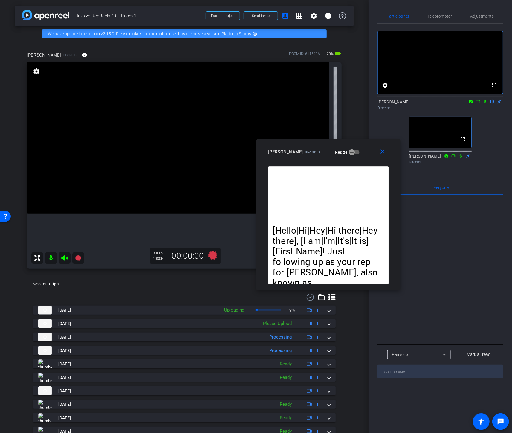
drag, startPoint x: 350, startPoint y: 197, endPoint x: 355, endPoint y: 163, distance: 35.0
click at [355, 163] on div "close Meri Mannia iPhone 13 Resize" at bounding box center [329, 152] width 144 height 27
drag, startPoint x: 387, startPoint y: 150, endPoint x: 342, endPoint y: 214, distance: 77.9
click at [387, 150] on span at bounding box center [383, 152] width 19 height 14
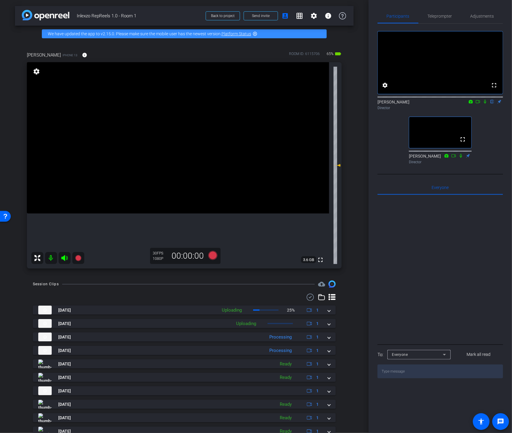
click at [485, 104] on icon at bounding box center [485, 102] width 2 height 4
click at [480, 104] on icon at bounding box center [478, 102] width 5 height 4
click at [492, 104] on icon at bounding box center [492, 102] width 5 height 4
click at [487, 99] on div at bounding box center [441, 96] width 126 height 5
click at [485, 104] on icon at bounding box center [485, 102] width 5 height 4
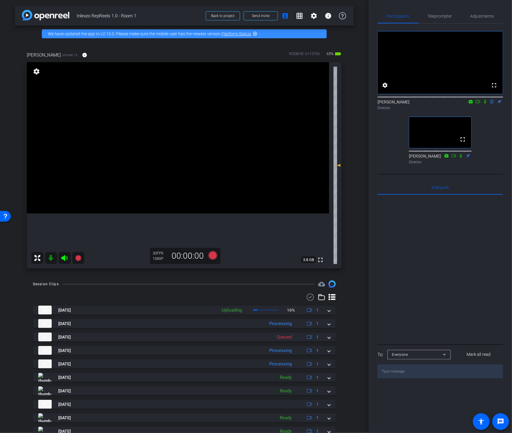
click at [485, 104] on icon at bounding box center [485, 102] width 5 height 4
click at [478, 104] on icon at bounding box center [478, 102] width 5 height 4
click at [493, 104] on icon at bounding box center [492, 102] width 3 height 4
click at [485, 103] on icon at bounding box center [485, 101] width 3 height 3
click at [485, 104] on icon at bounding box center [485, 102] width 5 height 4
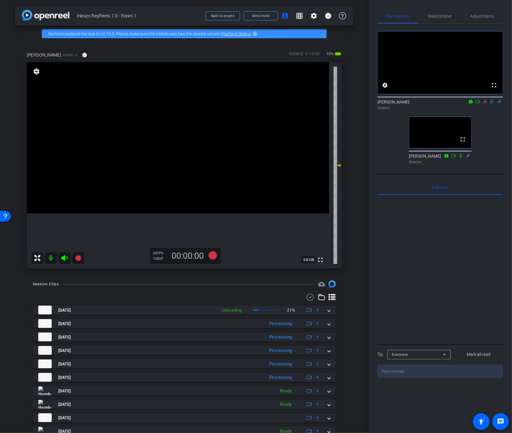
click at [479, 104] on icon at bounding box center [478, 102] width 5 height 4
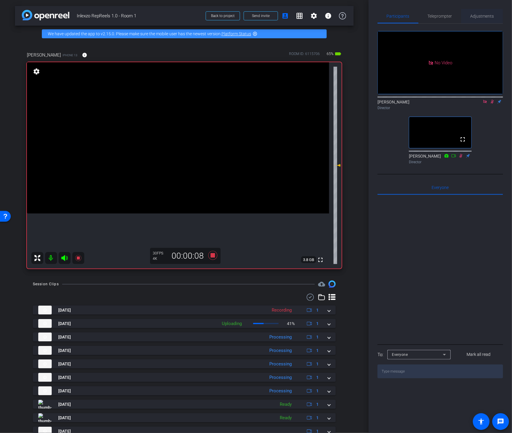
click at [477, 18] on span "Adjustments" at bounding box center [483, 16] width 24 height 4
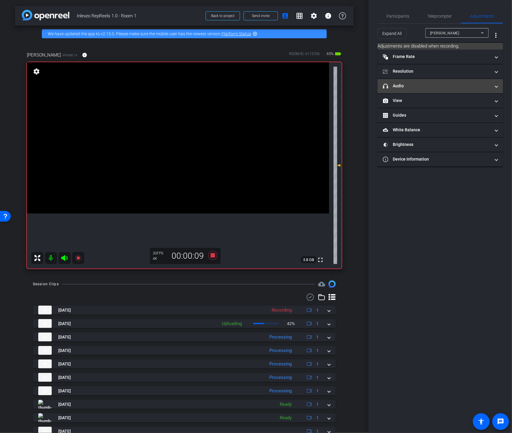
click at [406, 89] on mat-panel-title "headphone icon Audio" at bounding box center [437, 86] width 108 height 6
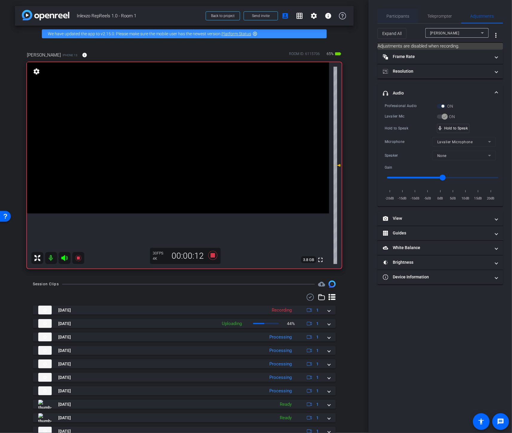
click at [410, 16] on div "Participants" at bounding box center [398, 16] width 41 height 14
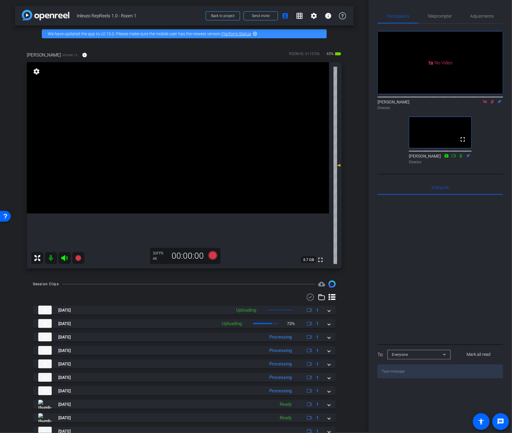
click at [491, 100] on icon at bounding box center [492, 102] width 5 height 4
click at [485, 99] on mat-icon at bounding box center [485, 101] width 7 height 5
click at [485, 104] on icon at bounding box center [485, 102] width 5 height 4
click at [479, 103] on icon at bounding box center [478, 101] width 4 height 3
click at [491, 104] on icon at bounding box center [492, 102] width 5 height 4
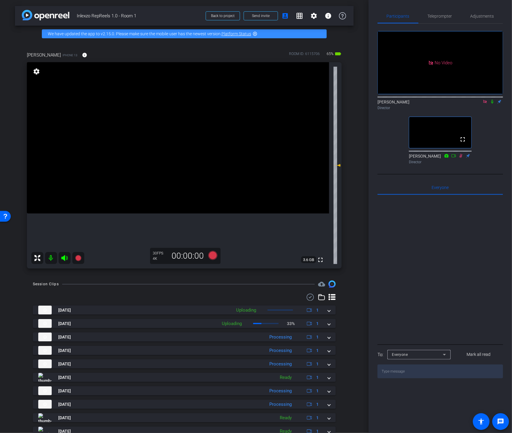
click at [484, 103] on icon at bounding box center [485, 101] width 3 height 3
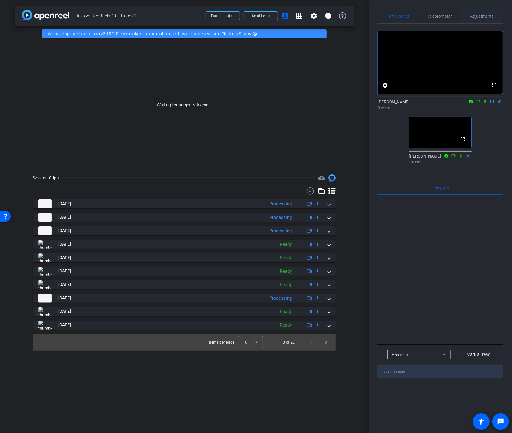
click at [486, 16] on span "Adjustments" at bounding box center [483, 16] width 24 height 4
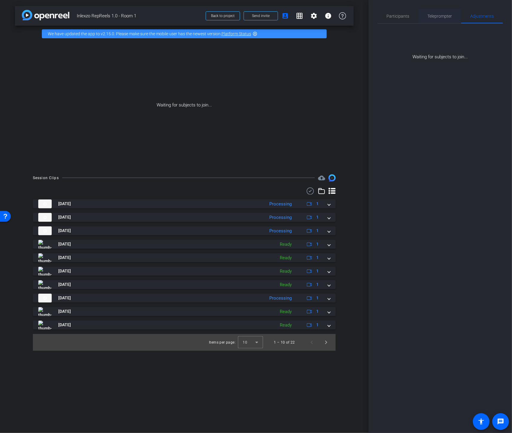
click at [444, 16] on span "Teleprompter" at bounding box center [440, 16] width 25 height 4
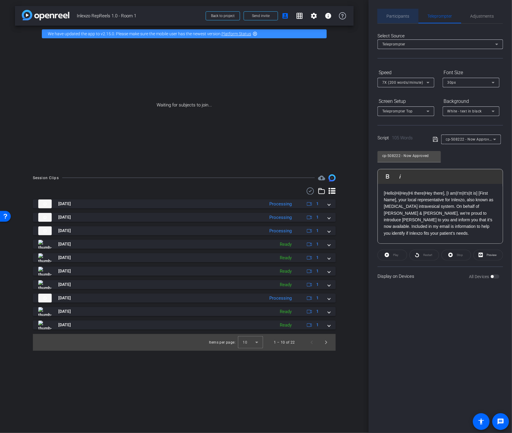
click at [401, 15] on span "Participants" at bounding box center [398, 16] width 23 height 4
